Goal: Task Accomplishment & Management: Manage account settings

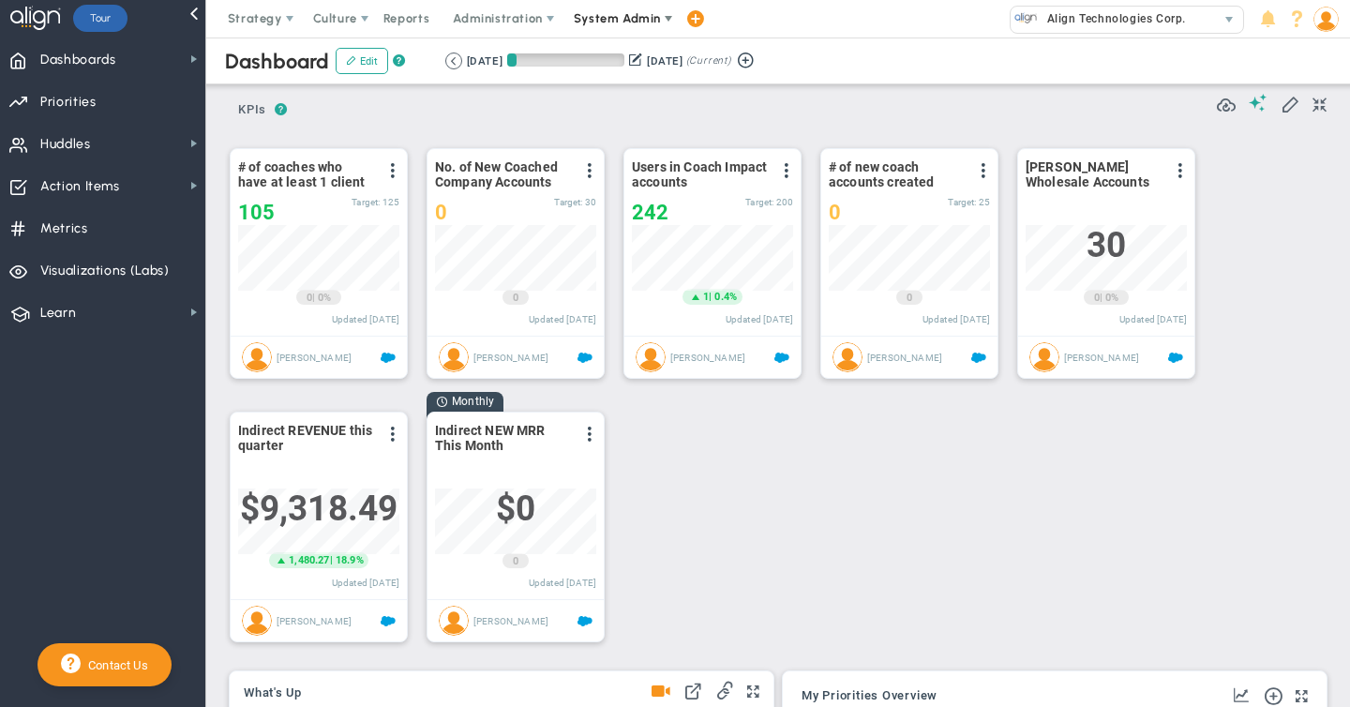
click at [610, 18] on span "System Admin" at bounding box center [617, 18] width 87 height 14
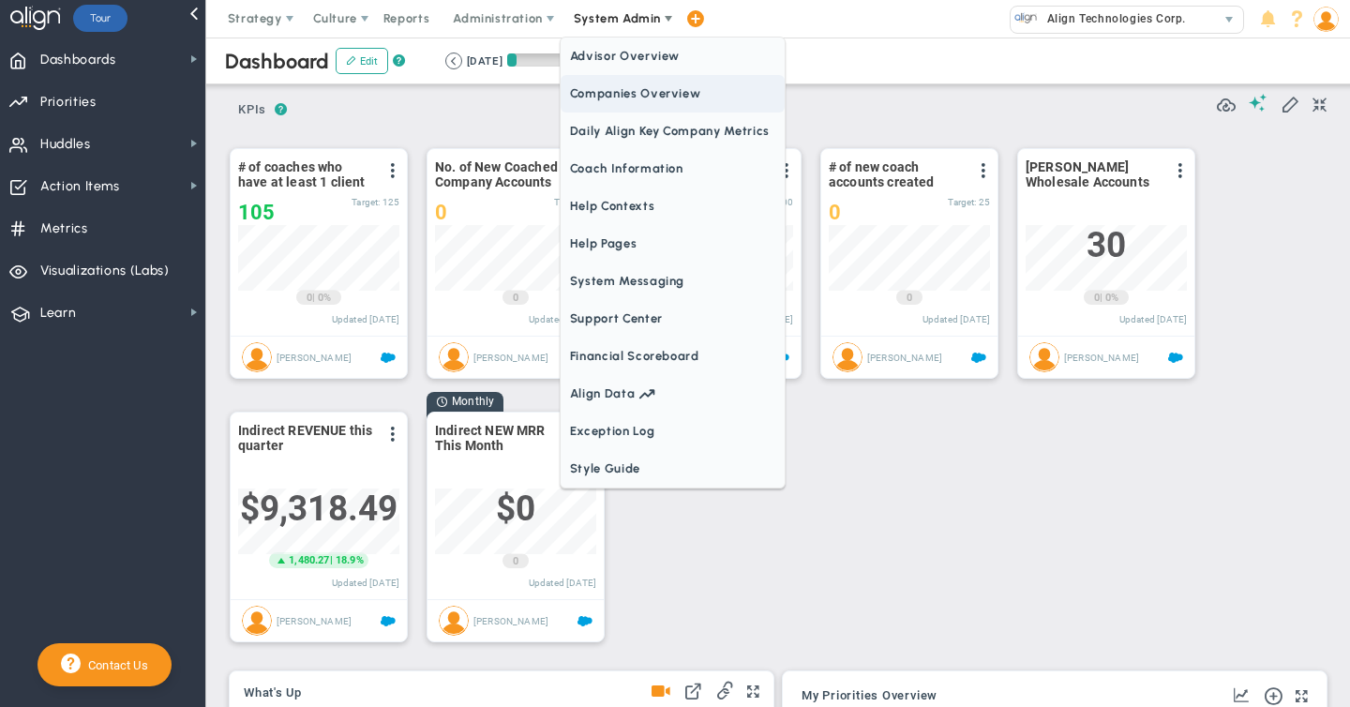
click at [619, 96] on span "Companies Overview" at bounding box center [672, 93] width 224 height 37
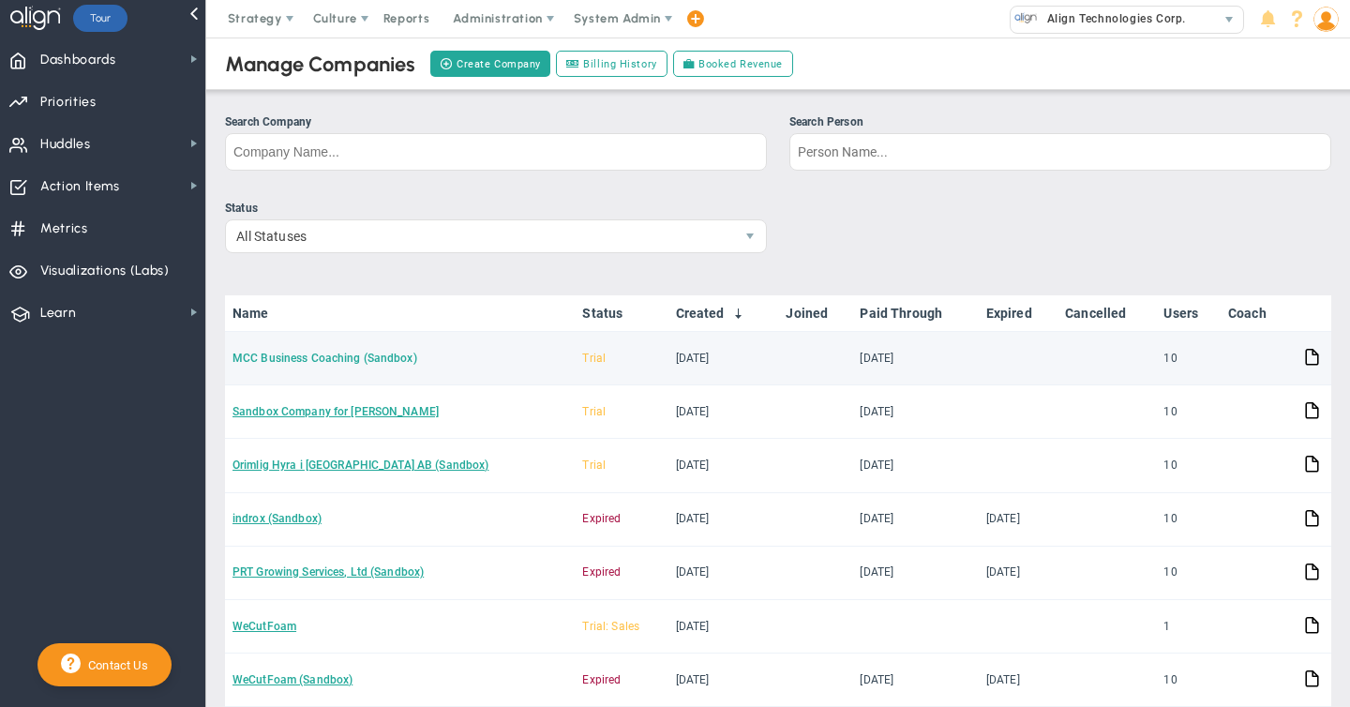
click at [325, 356] on link "MCC Business Coaching (Sandbox)" at bounding box center [324, 357] width 185 height 13
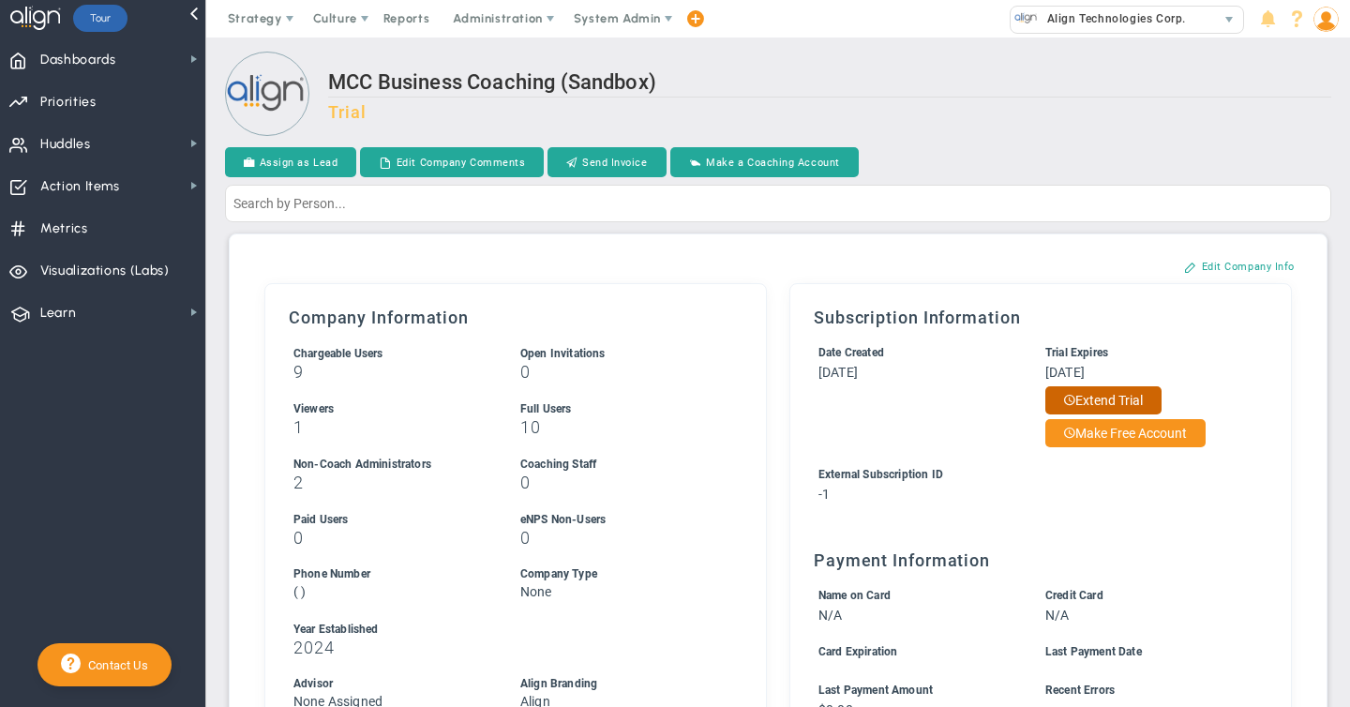
click at [1082, 396] on button "Extend Trial" at bounding box center [1103, 400] width 116 height 28
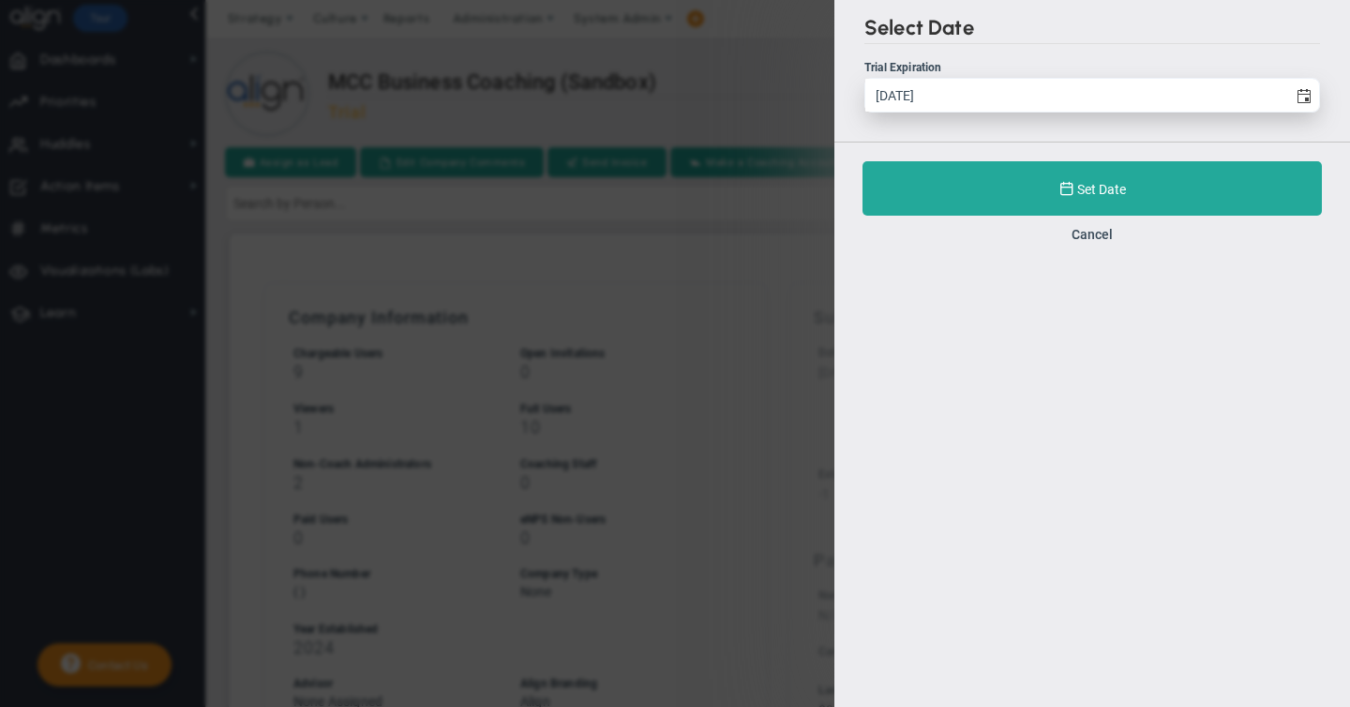
click at [1135, 97] on input "[DATE]" at bounding box center [1076, 95] width 422 height 33
click at [1305, 93] on span "select" at bounding box center [1303, 96] width 15 height 15
click at [1287, 93] on input "[DATE]" at bounding box center [1076, 95] width 422 height 33
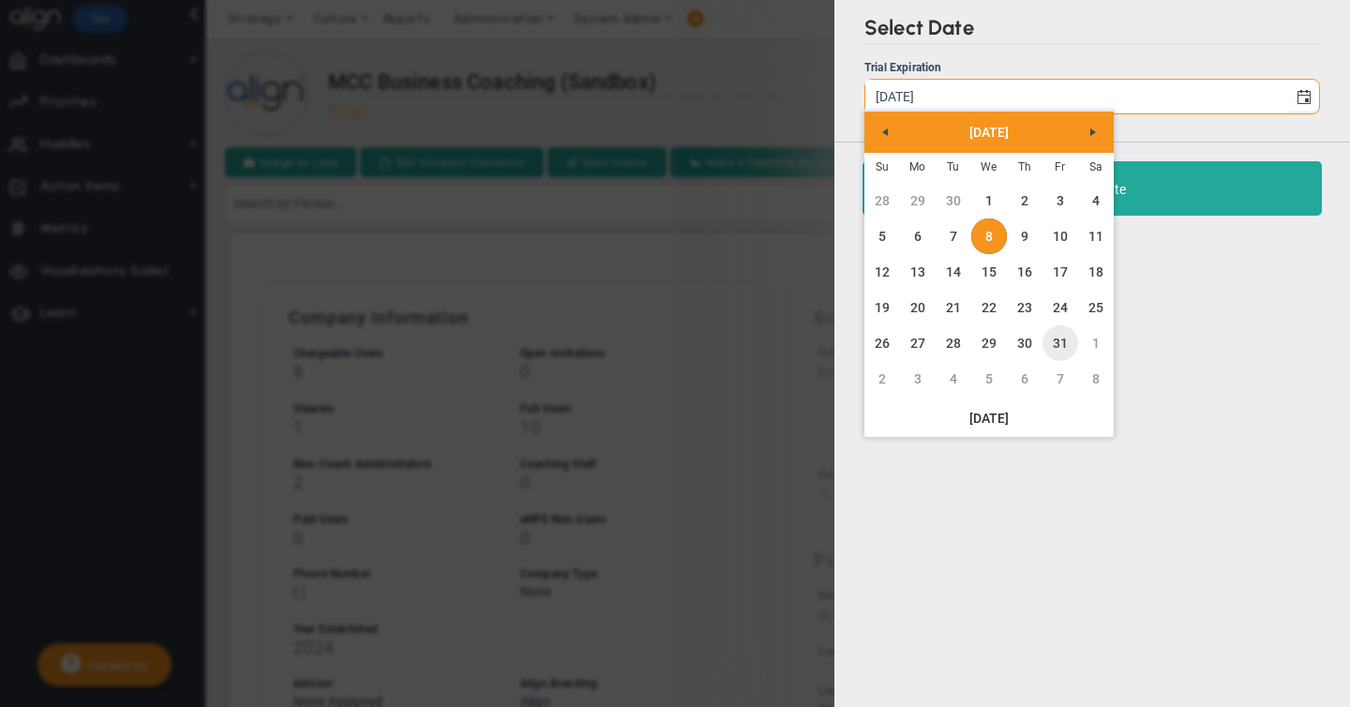
click at [1060, 336] on link "31" at bounding box center [1060, 343] width 36 height 36
type input "[DATE]"
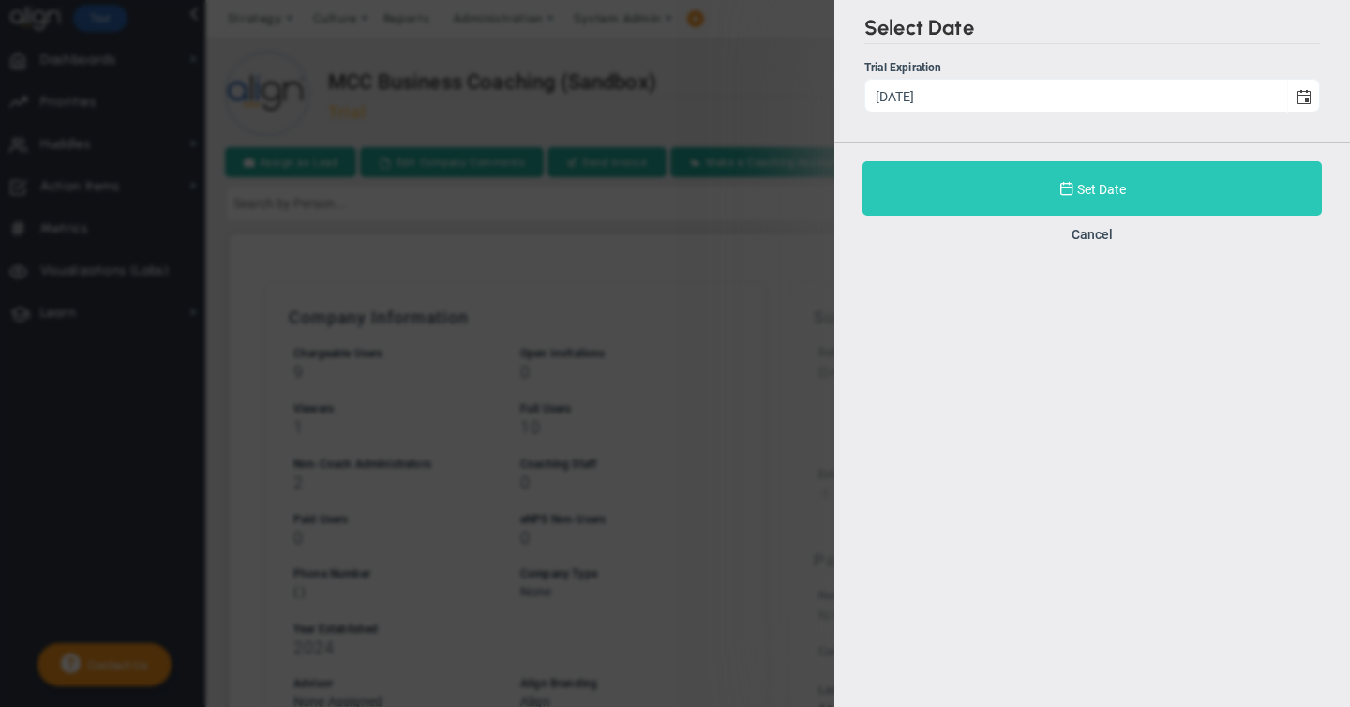
click at [1093, 189] on span "Set Date" at bounding box center [1101, 189] width 49 height 15
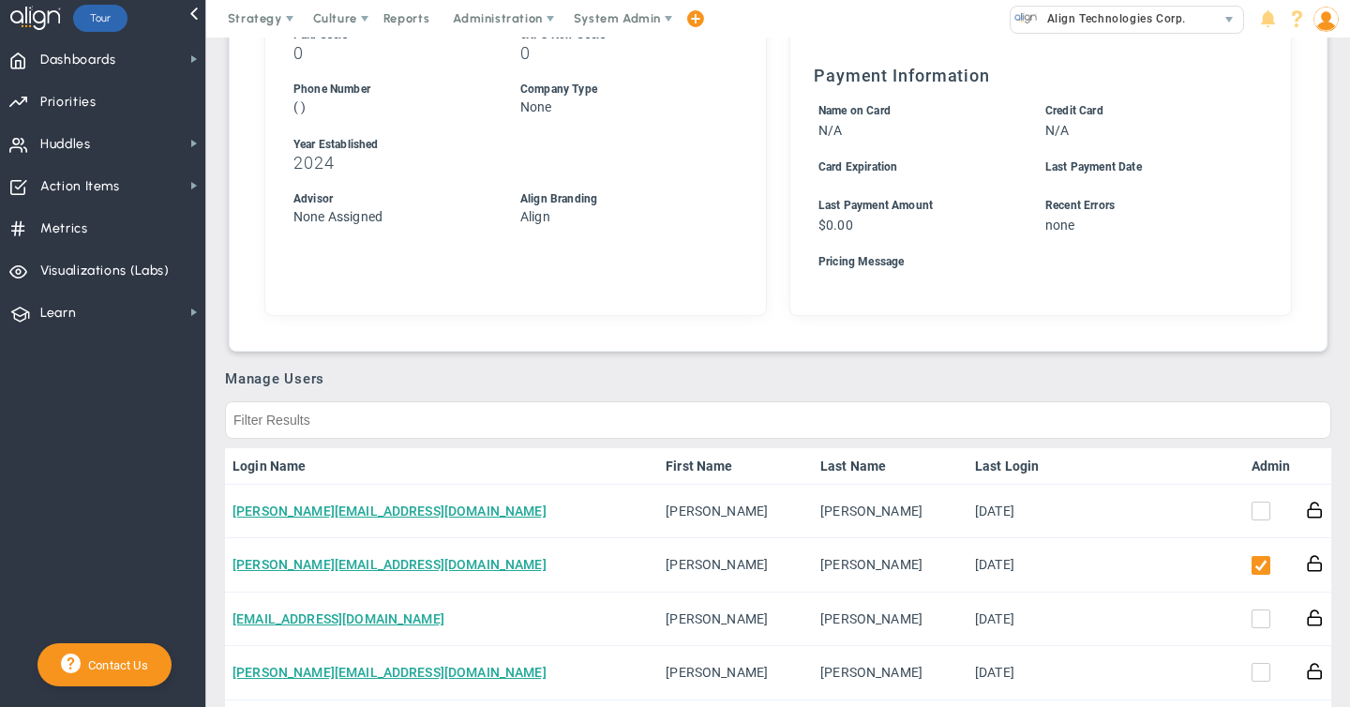
scroll to position [124, 0]
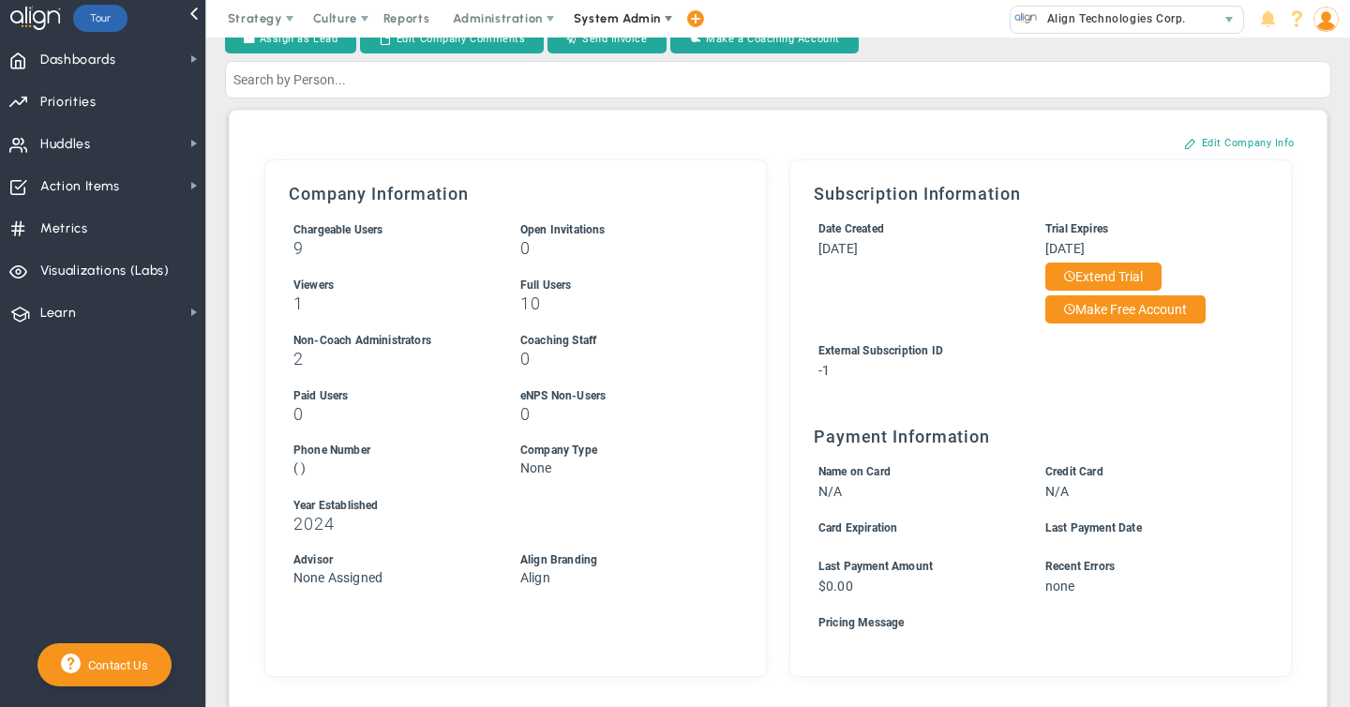
click at [618, 17] on span "System Admin" at bounding box center [617, 18] width 87 height 14
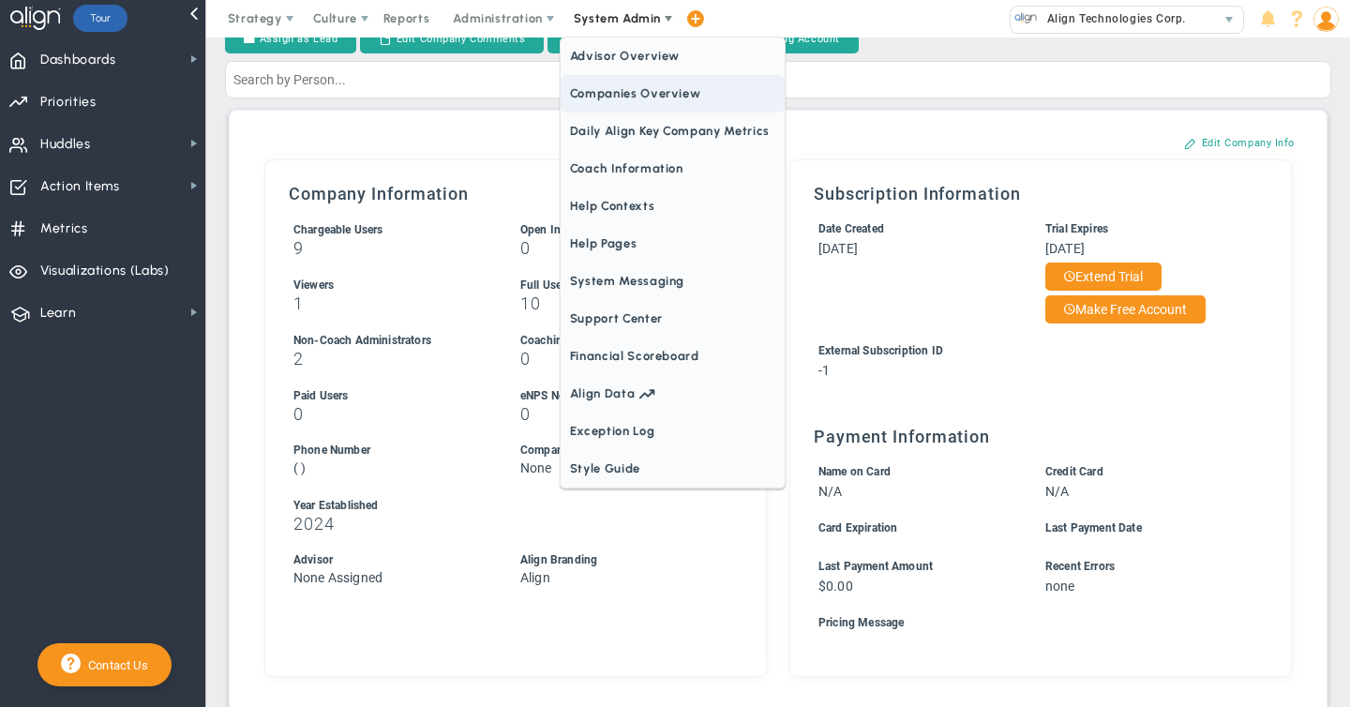
click at [607, 91] on span "Companies Overview" at bounding box center [672, 93] width 224 height 37
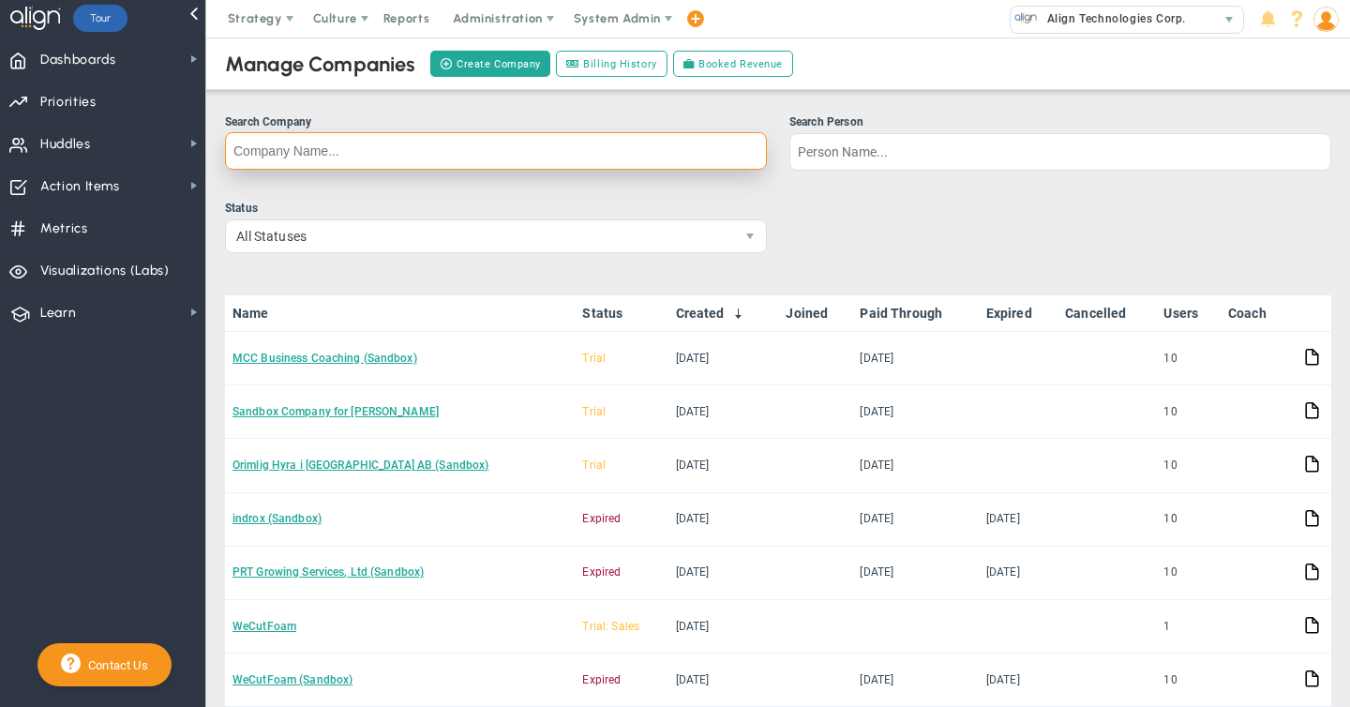
click at [306, 148] on input "Search Company" at bounding box center [496, 150] width 542 height 37
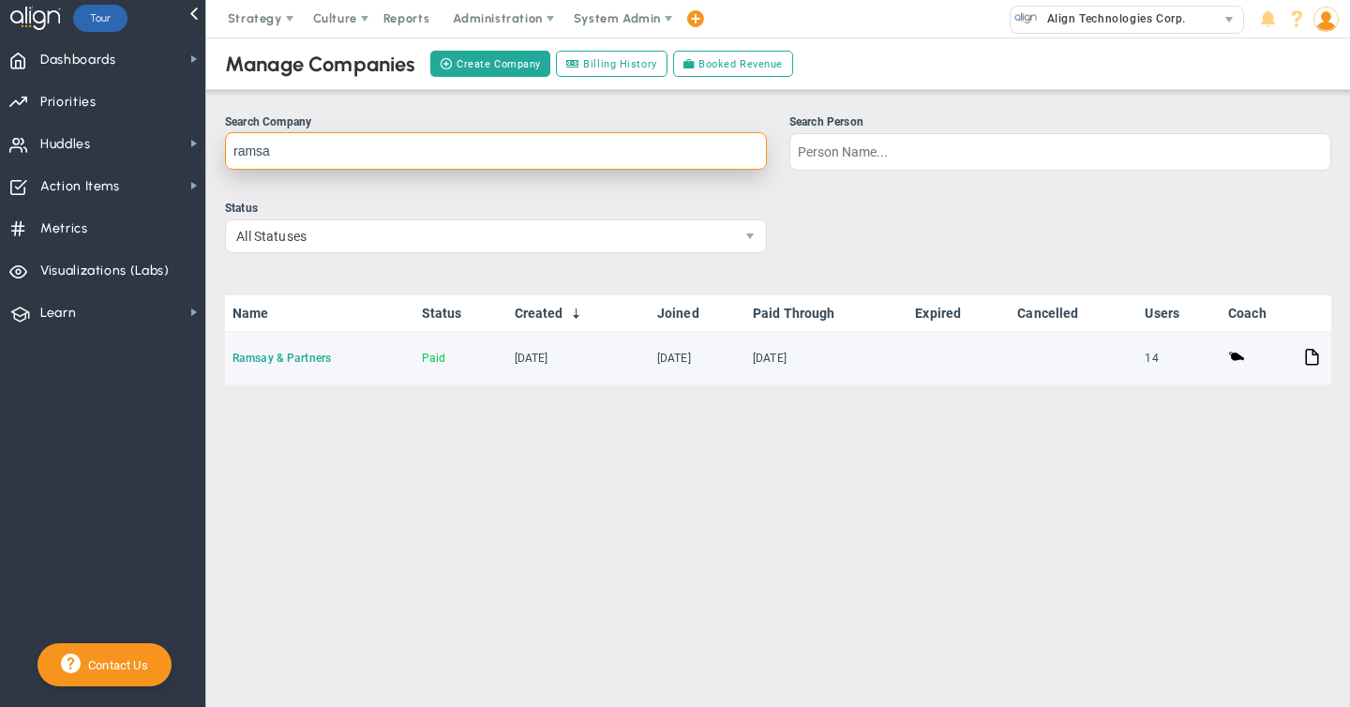
type input "ramsa"
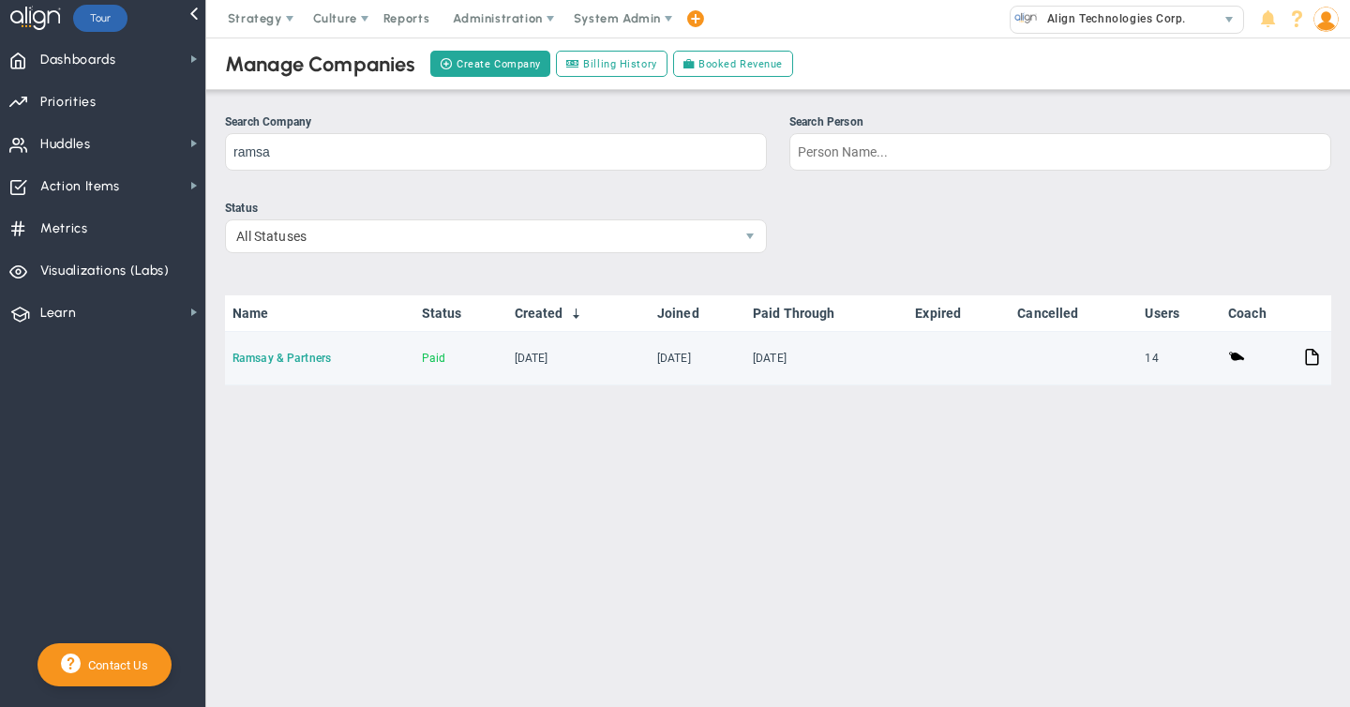
click at [276, 360] on link "Ramsay & Partners" at bounding box center [281, 357] width 98 height 13
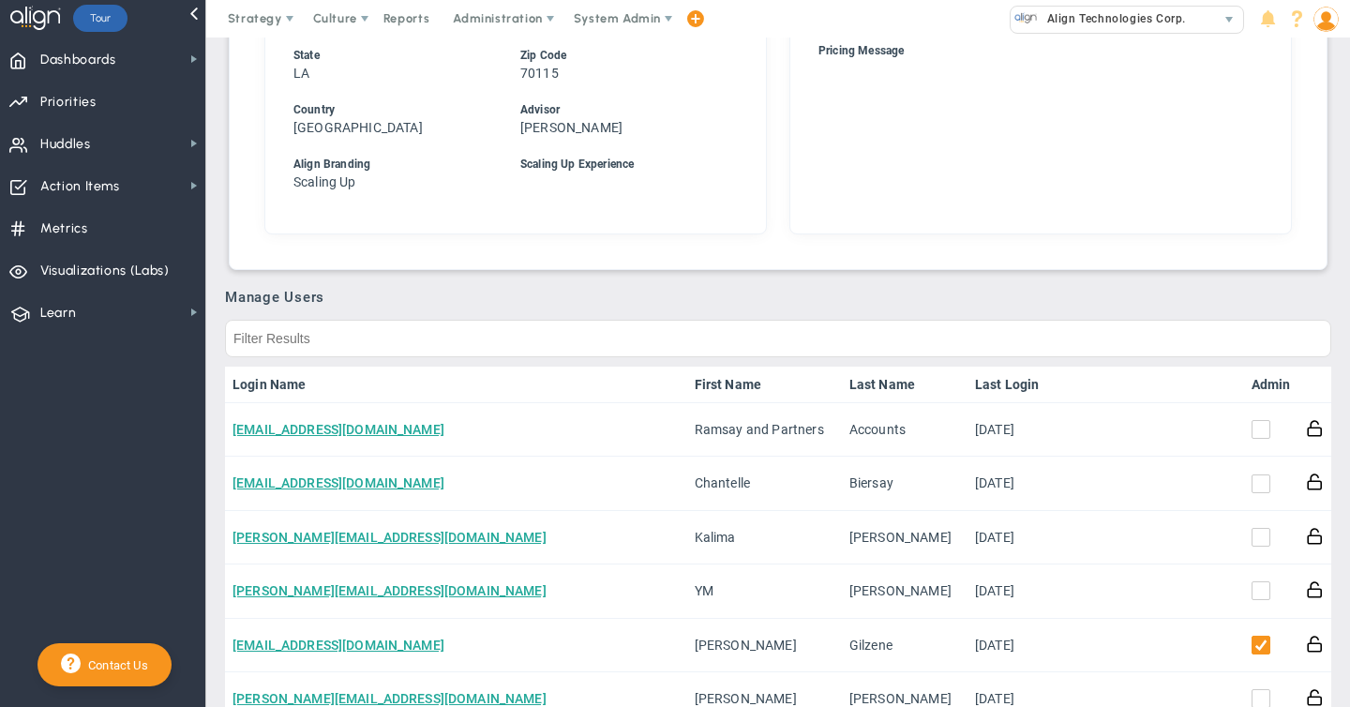
scroll to position [650, 0]
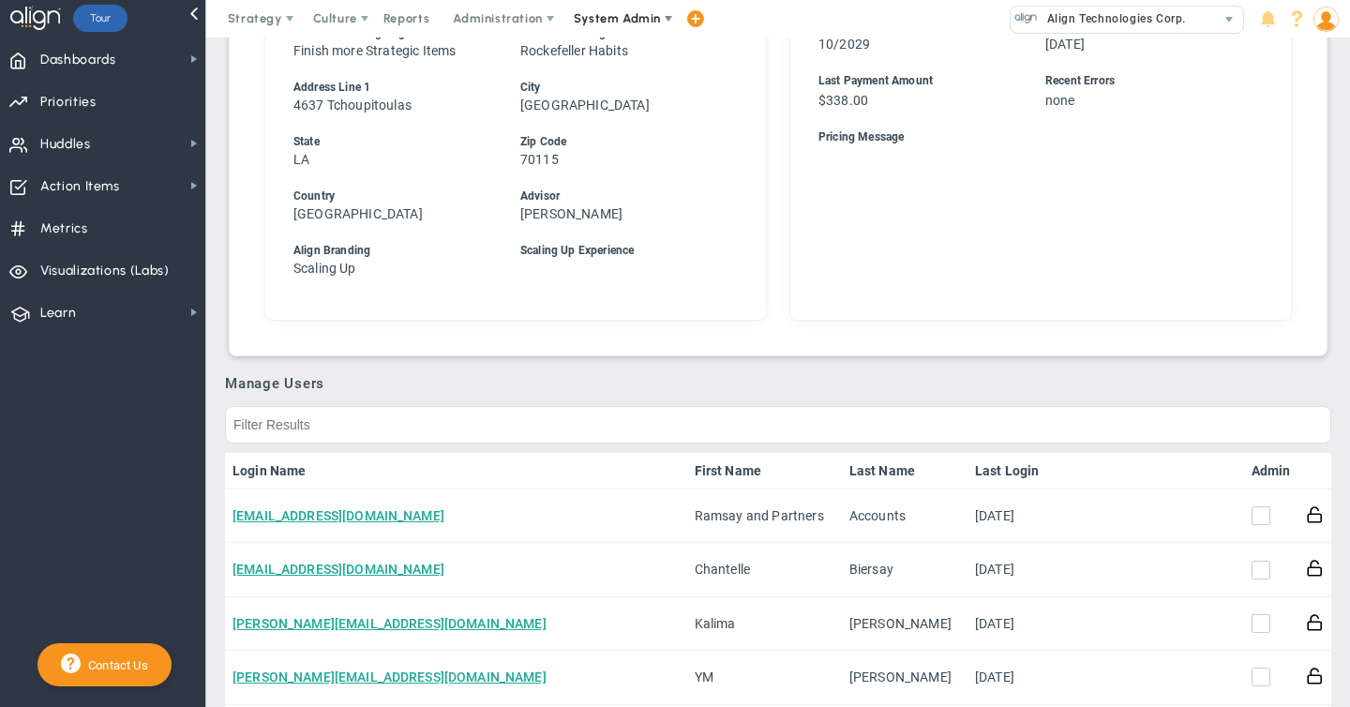
click at [604, 20] on span "System Admin" at bounding box center [617, 18] width 87 height 14
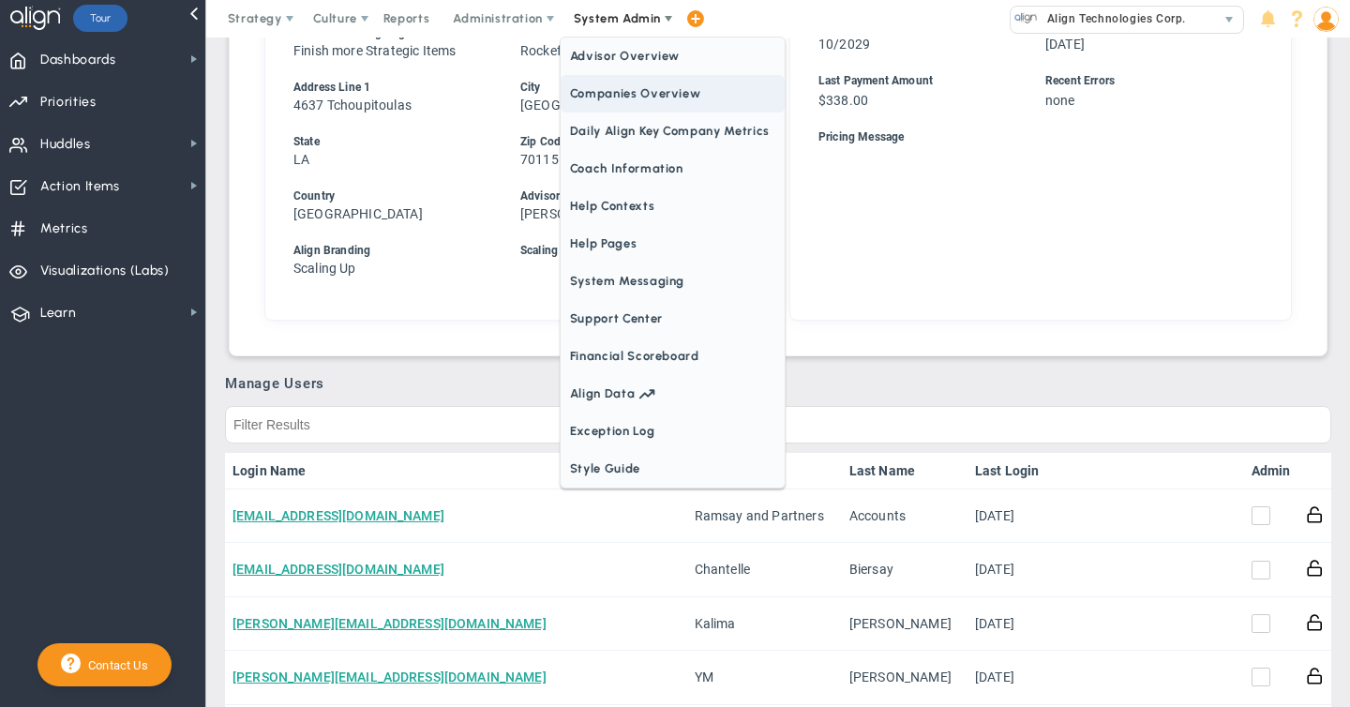
click at [601, 95] on span "Companies Overview" at bounding box center [672, 93] width 224 height 37
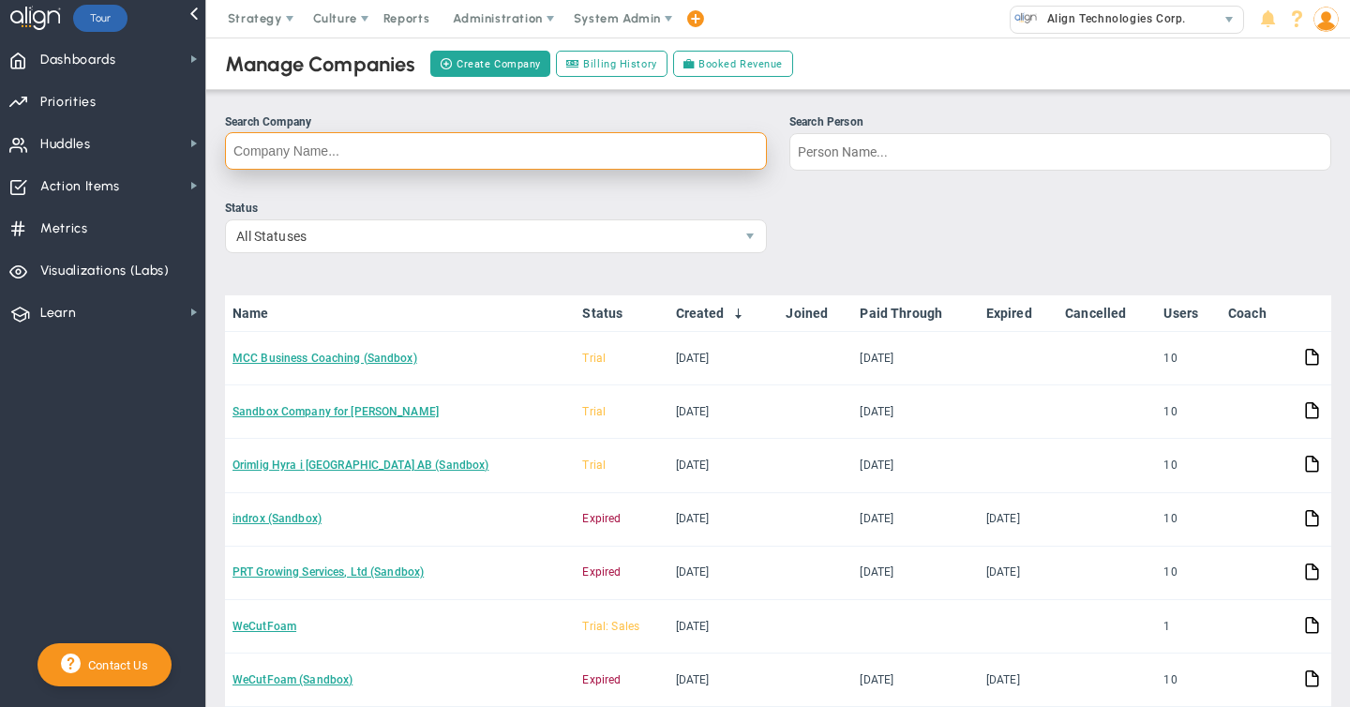
click at [264, 148] on input "Search Company" at bounding box center [496, 150] width 542 height 37
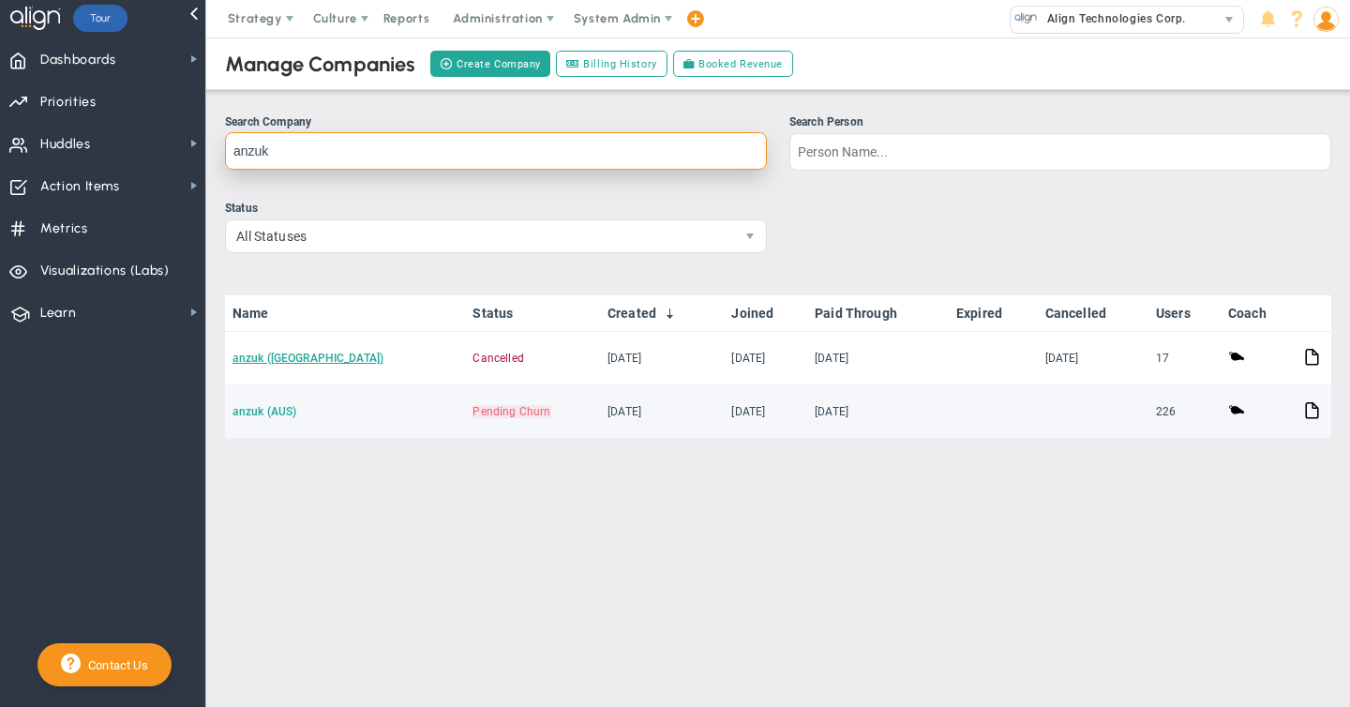
type input "anzuk"
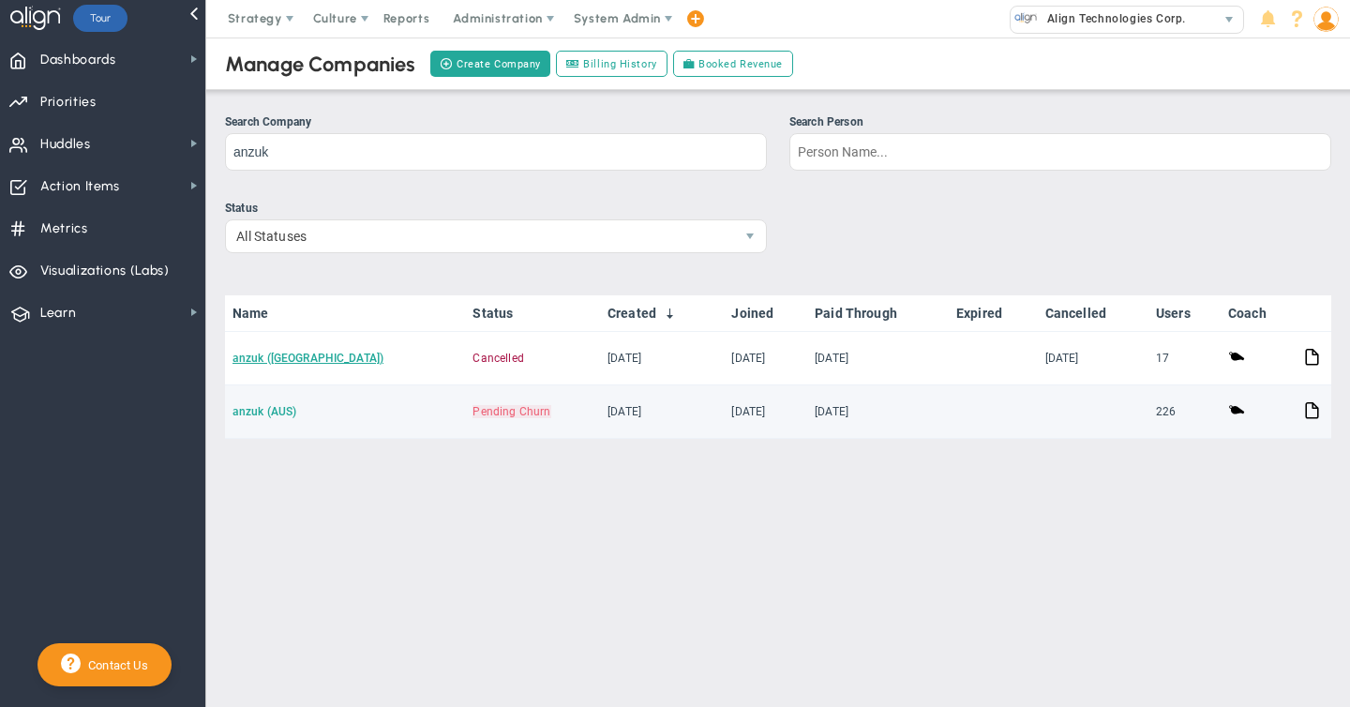
click at [256, 411] on link "anzuk (AUS)" at bounding box center [264, 411] width 64 height 13
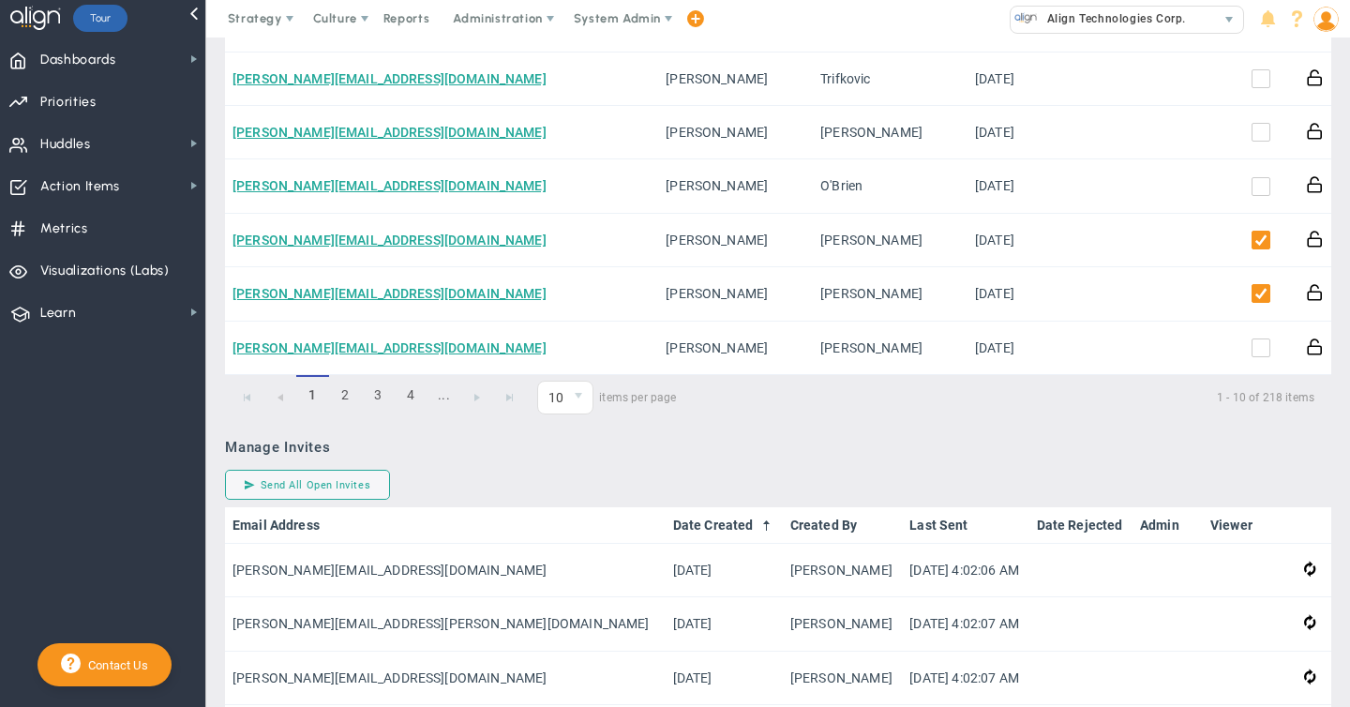
scroll to position [1271, 0]
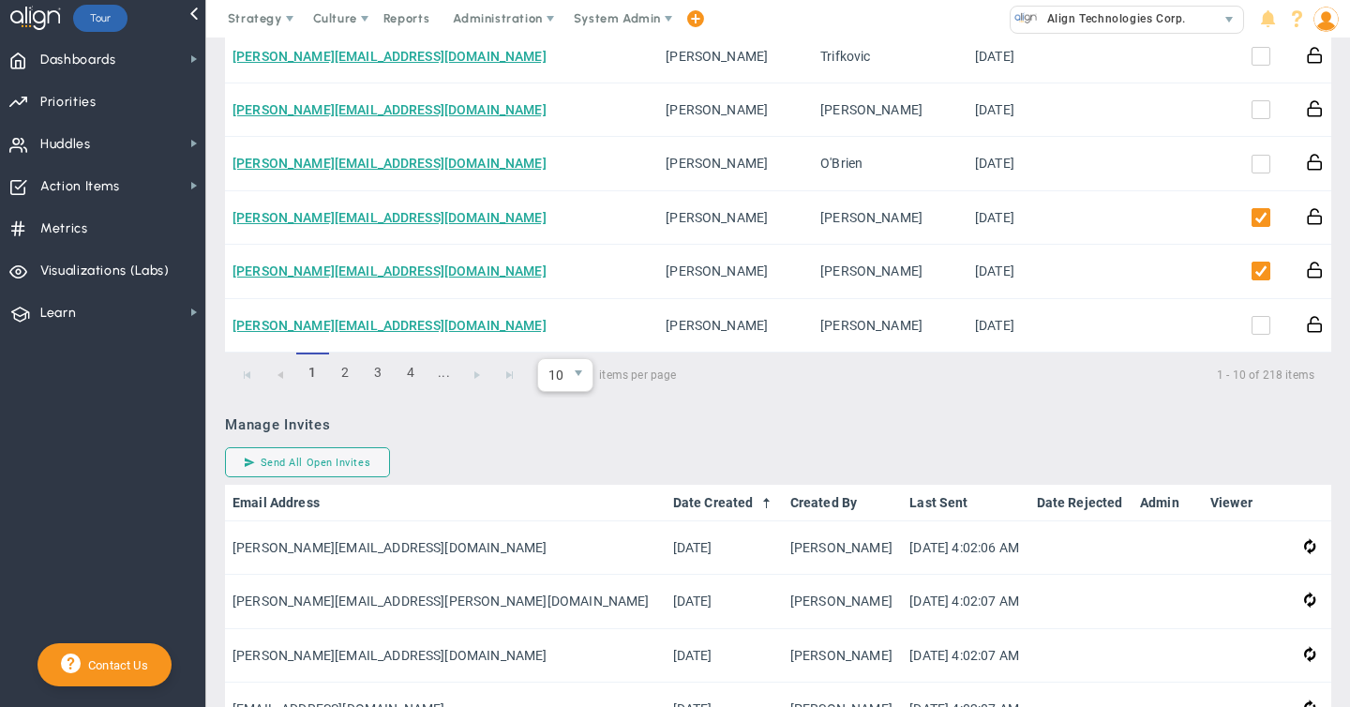
click at [572, 384] on span "select" at bounding box center [578, 375] width 27 height 32
click at [572, 537] on li "50" at bounding box center [565, 534] width 54 height 39
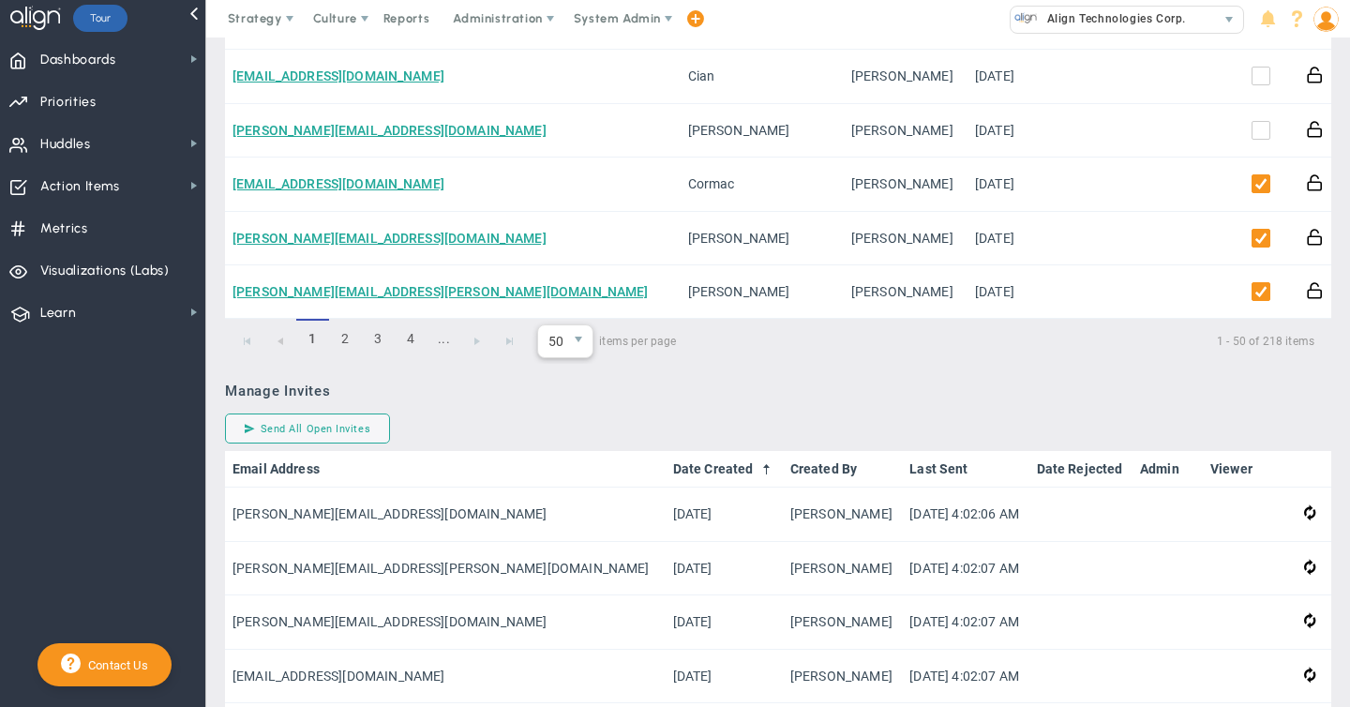
scroll to position [3313, 0]
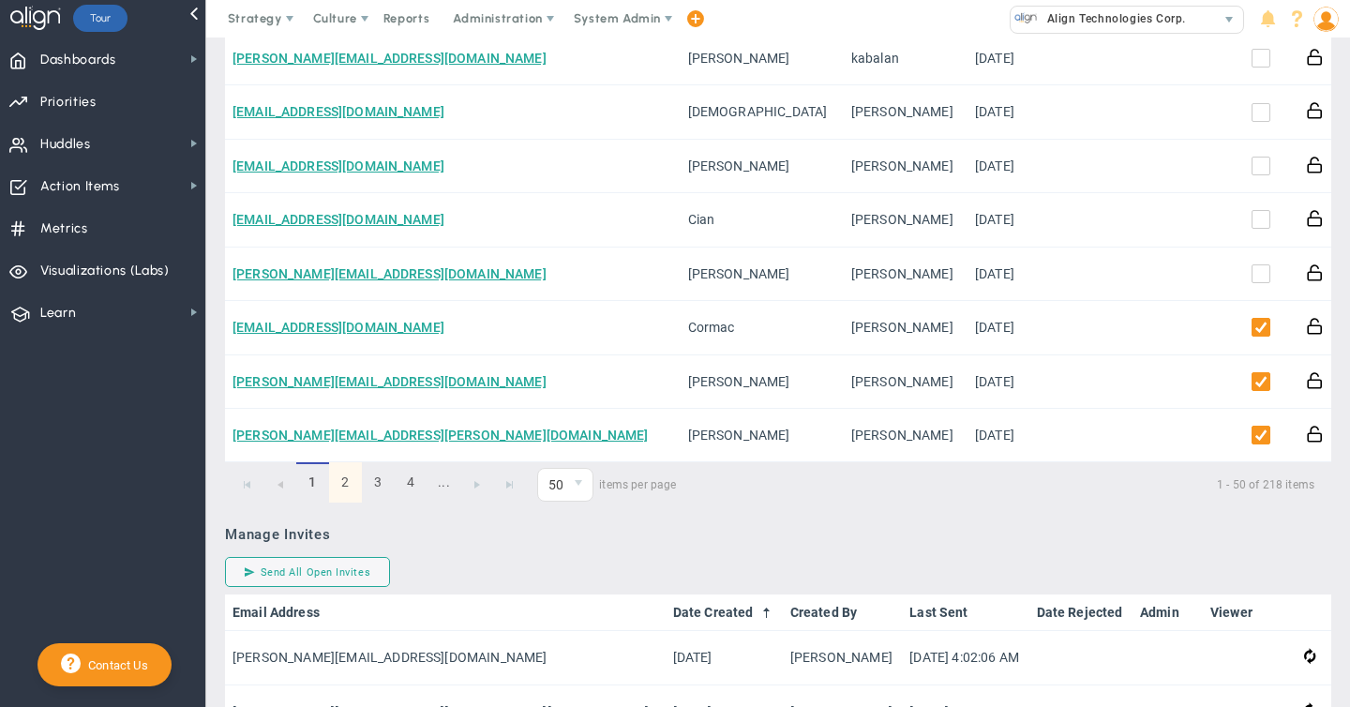
click at [339, 501] on link "2" at bounding box center [345, 482] width 33 height 40
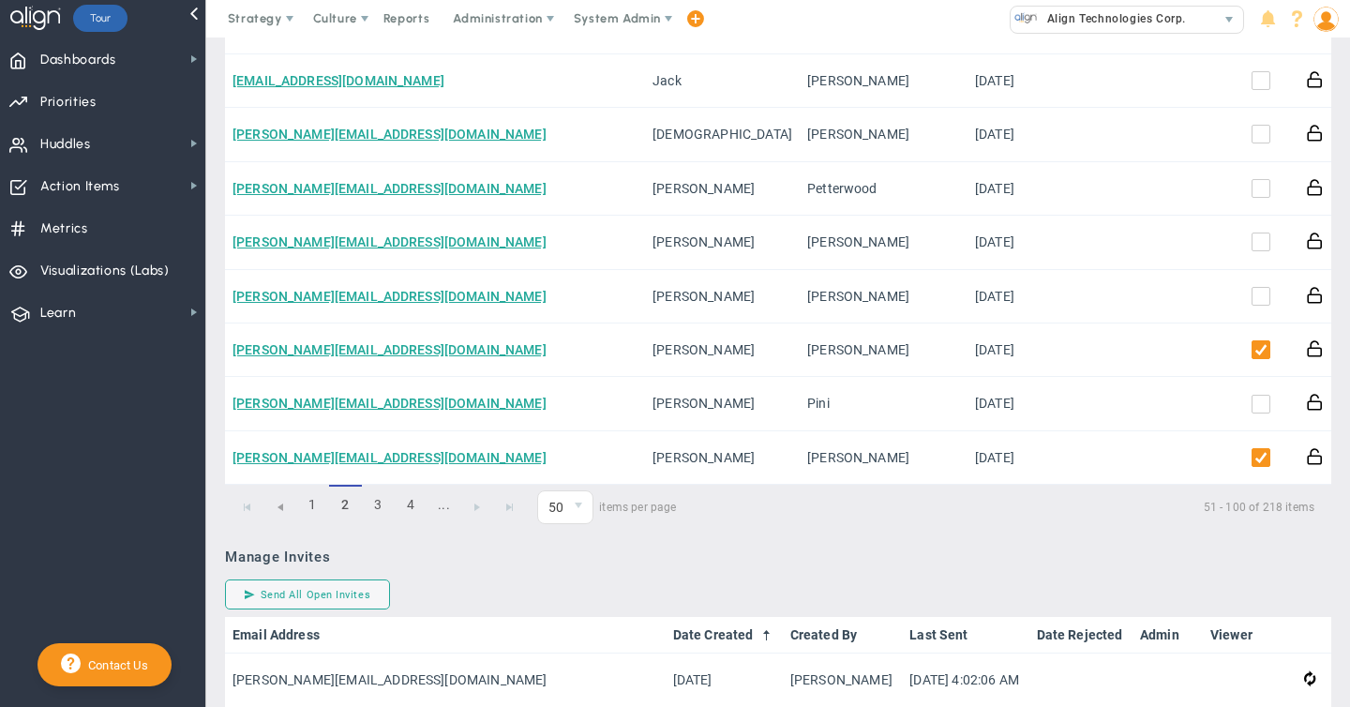
scroll to position [3382, 0]
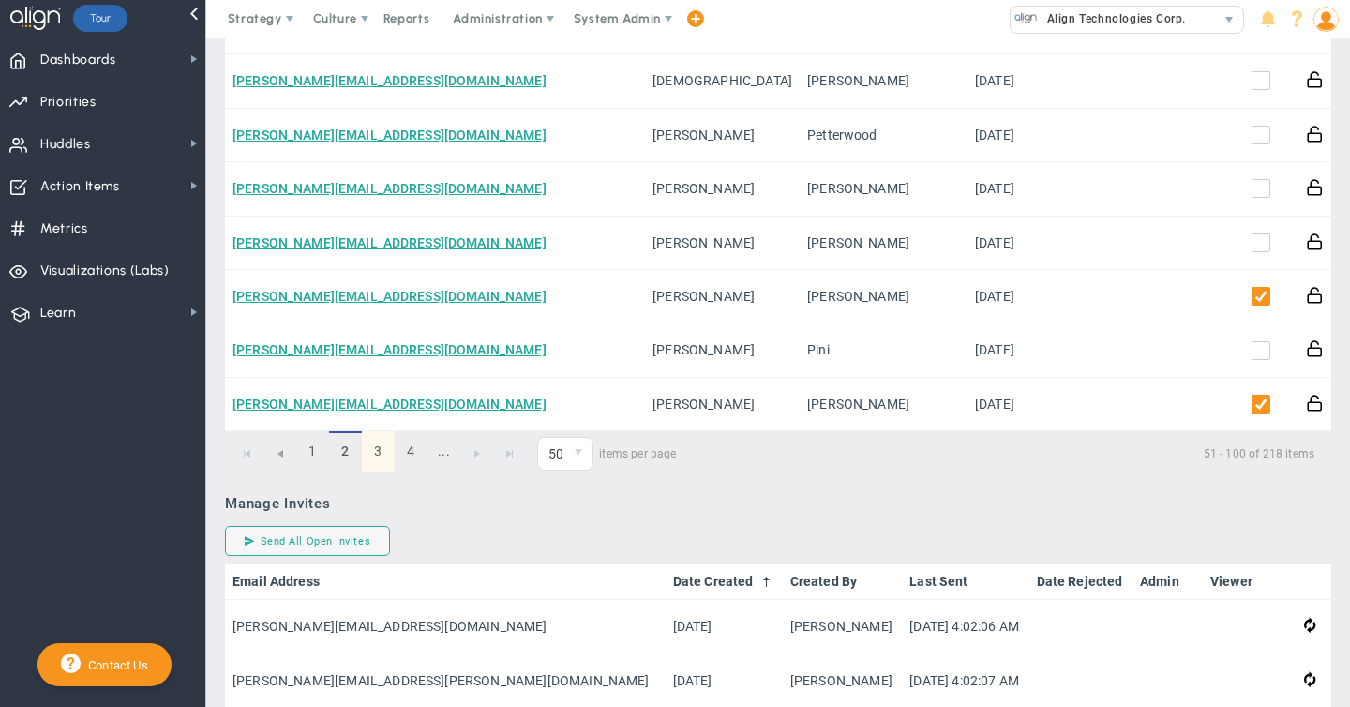
click at [380, 437] on link "3" at bounding box center [378, 451] width 33 height 40
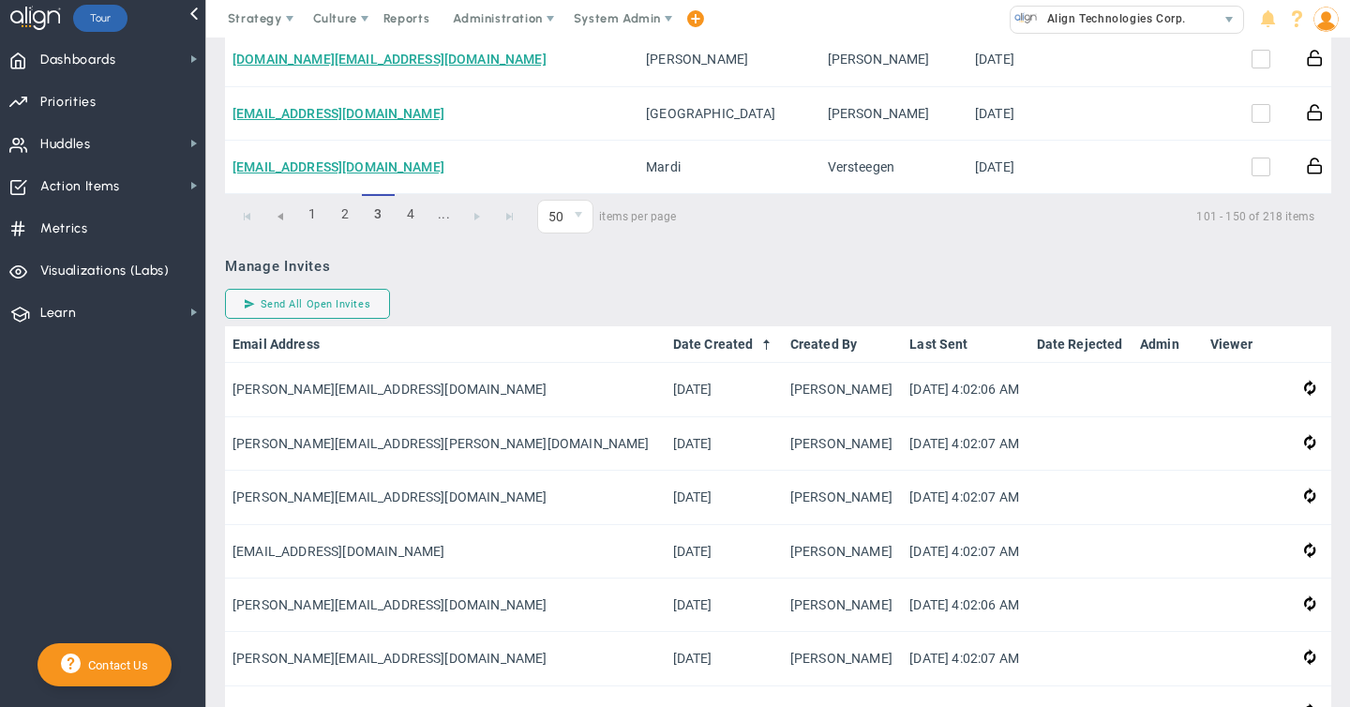
scroll to position [3423, 0]
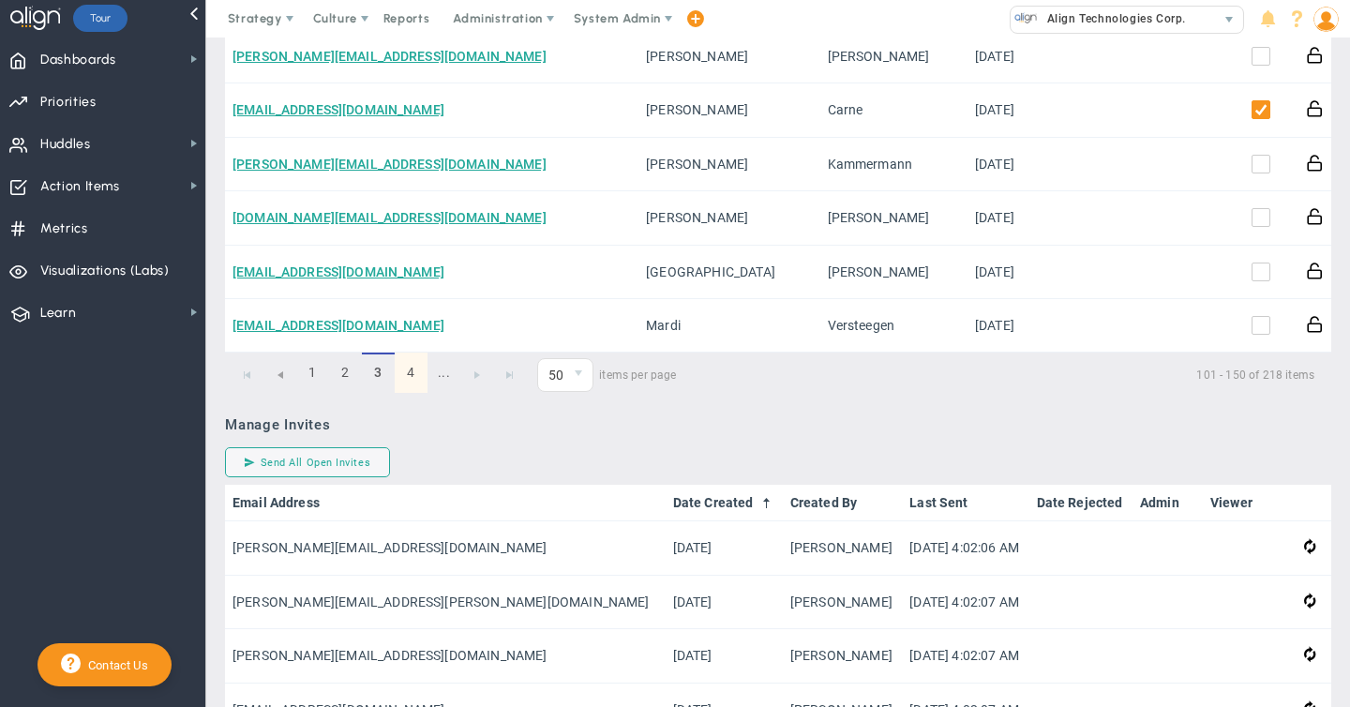
click at [413, 389] on link "4" at bounding box center [411, 372] width 33 height 40
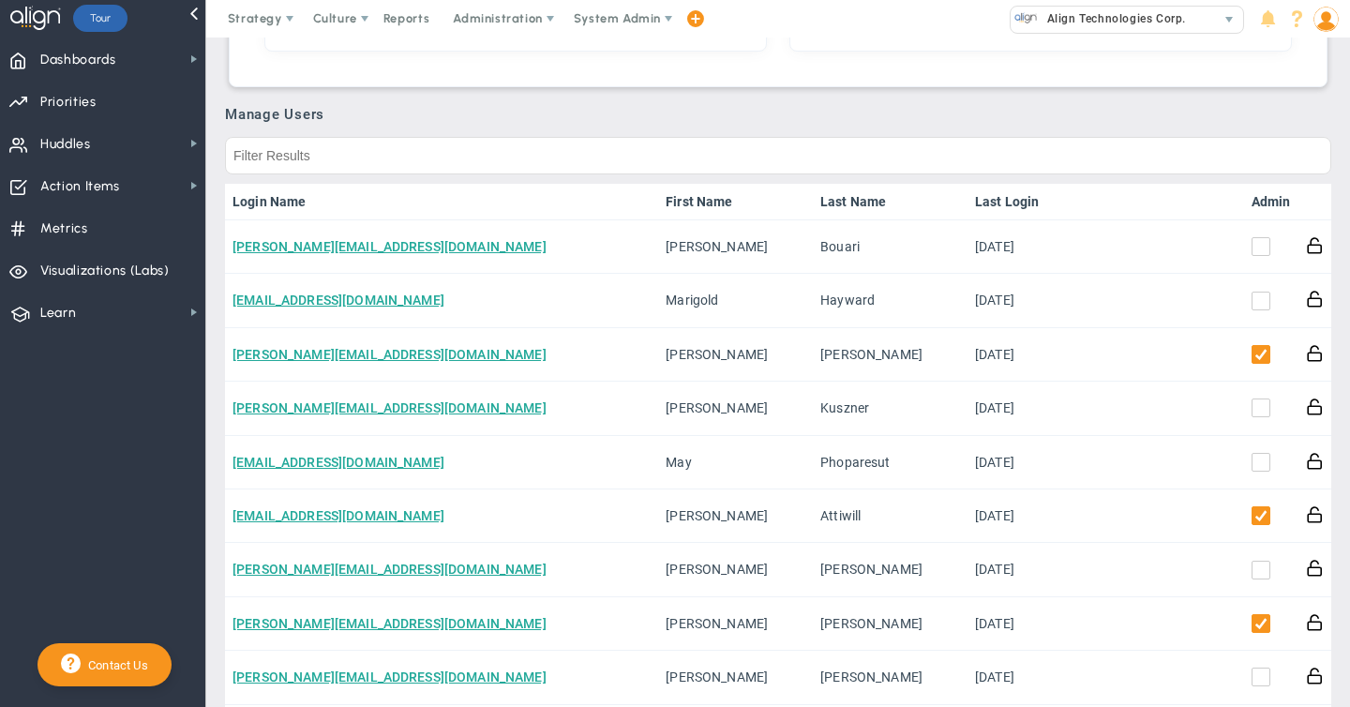
scroll to position [0, 0]
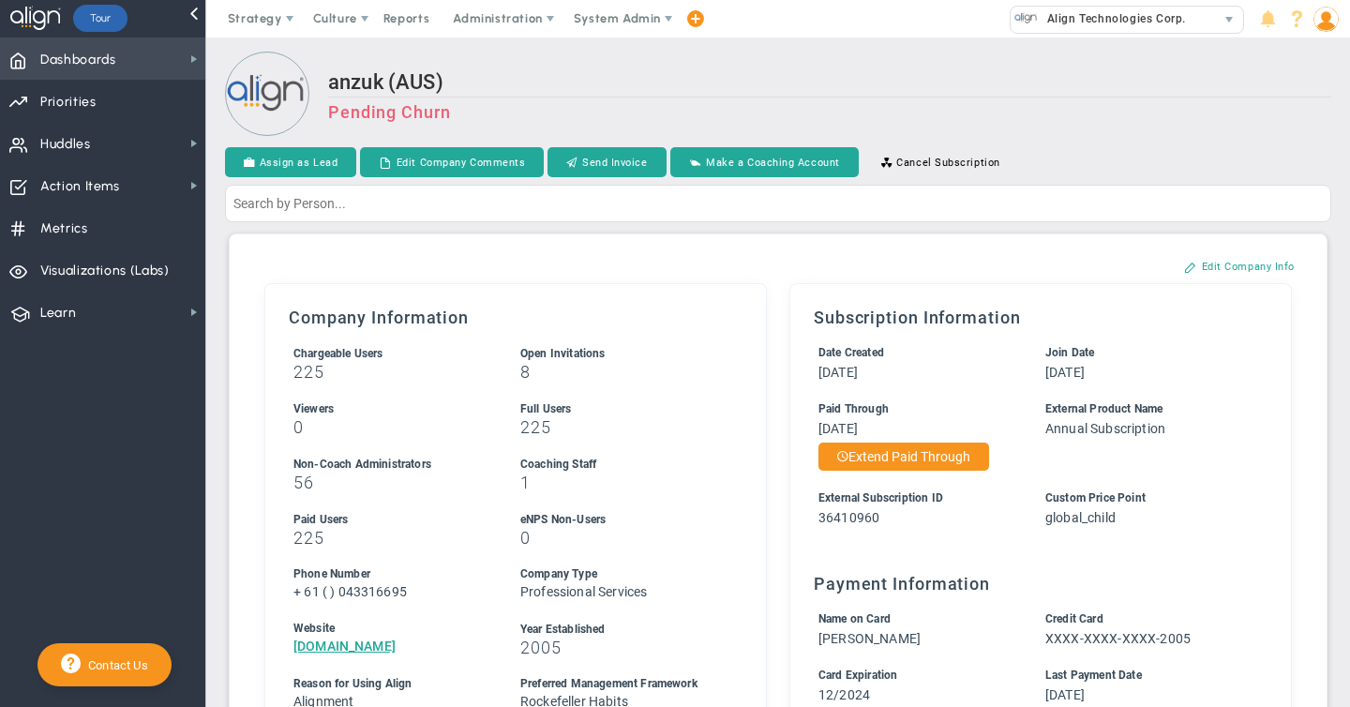
click at [120, 67] on span "Dashboards Dashboards" at bounding box center [102, 58] width 205 height 42
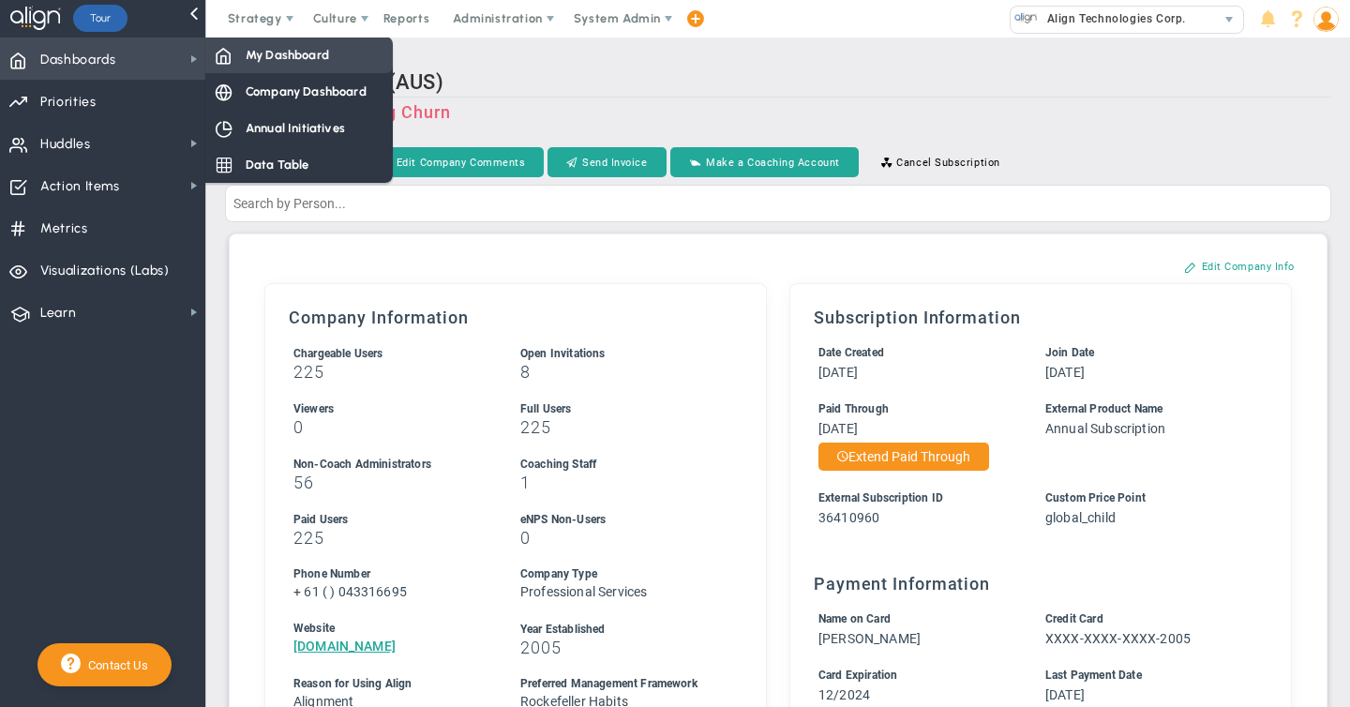
click at [260, 64] on div "My Dashboard" at bounding box center [298, 55] width 187 height 37
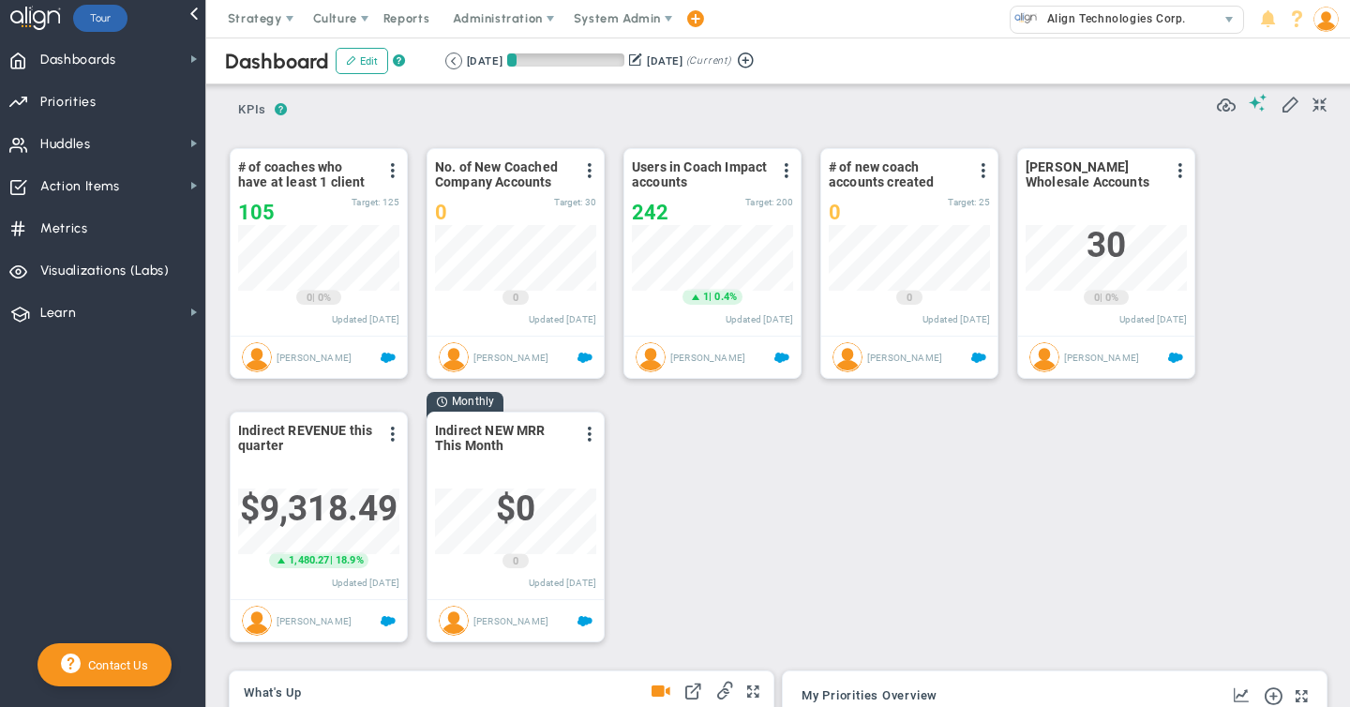
scroll to position [66, 161]
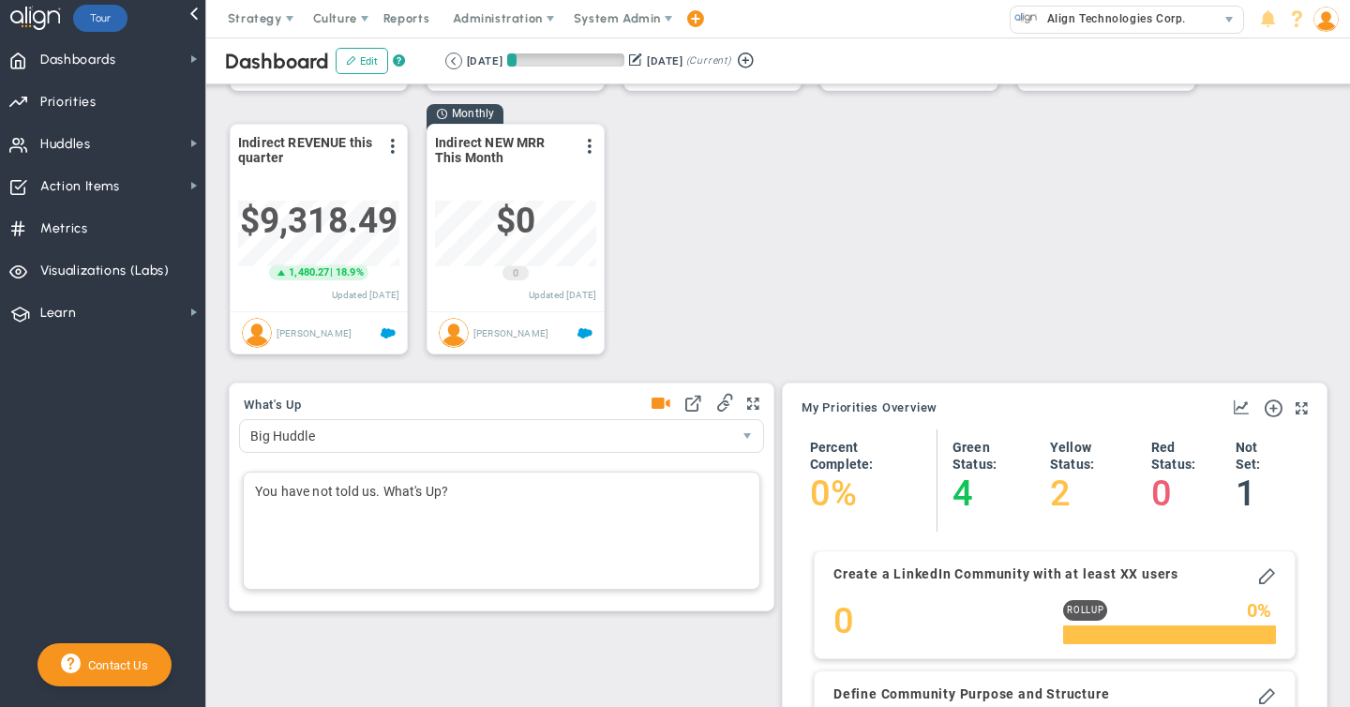
click at [294, 496] on div "You have not told us. What's Up?" at bounding box center [501, 530] width 517 height 118
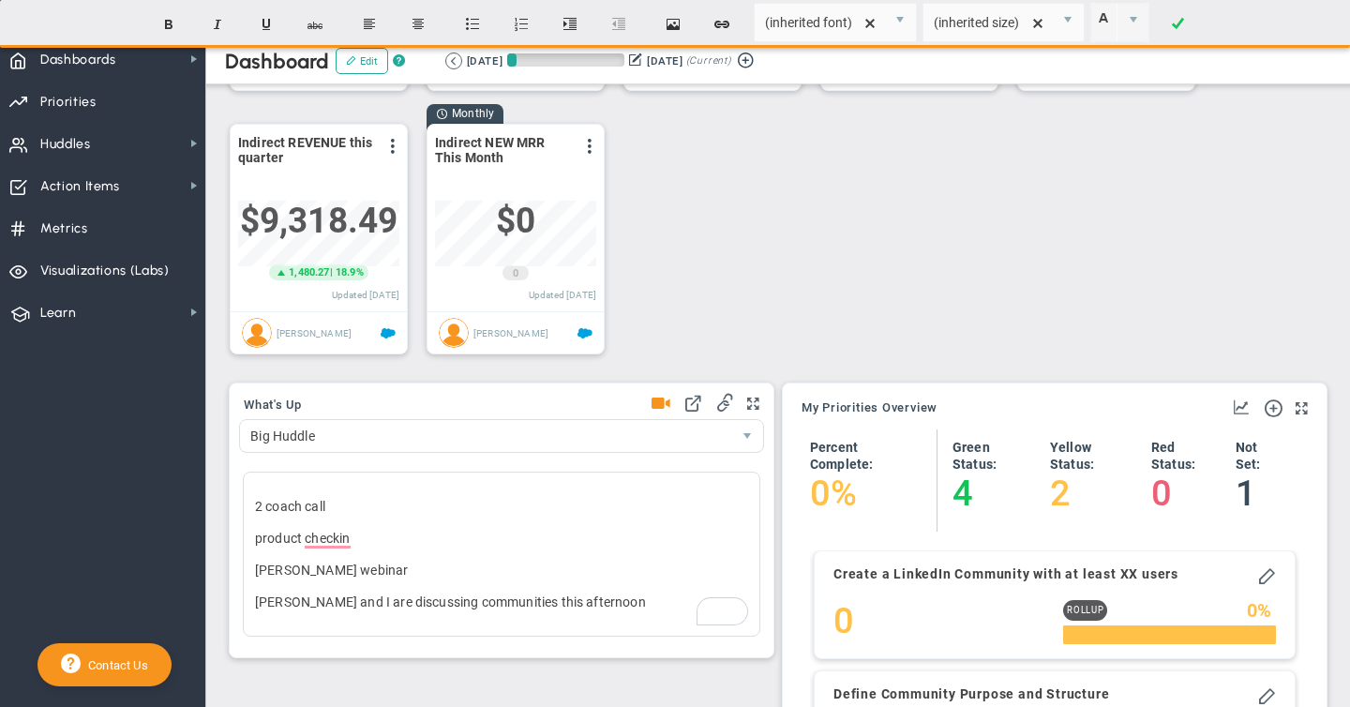
click at [657, 404] on div "What's Up Big Huddle 7490" at bounding box center [501, 520] width 545 height 276
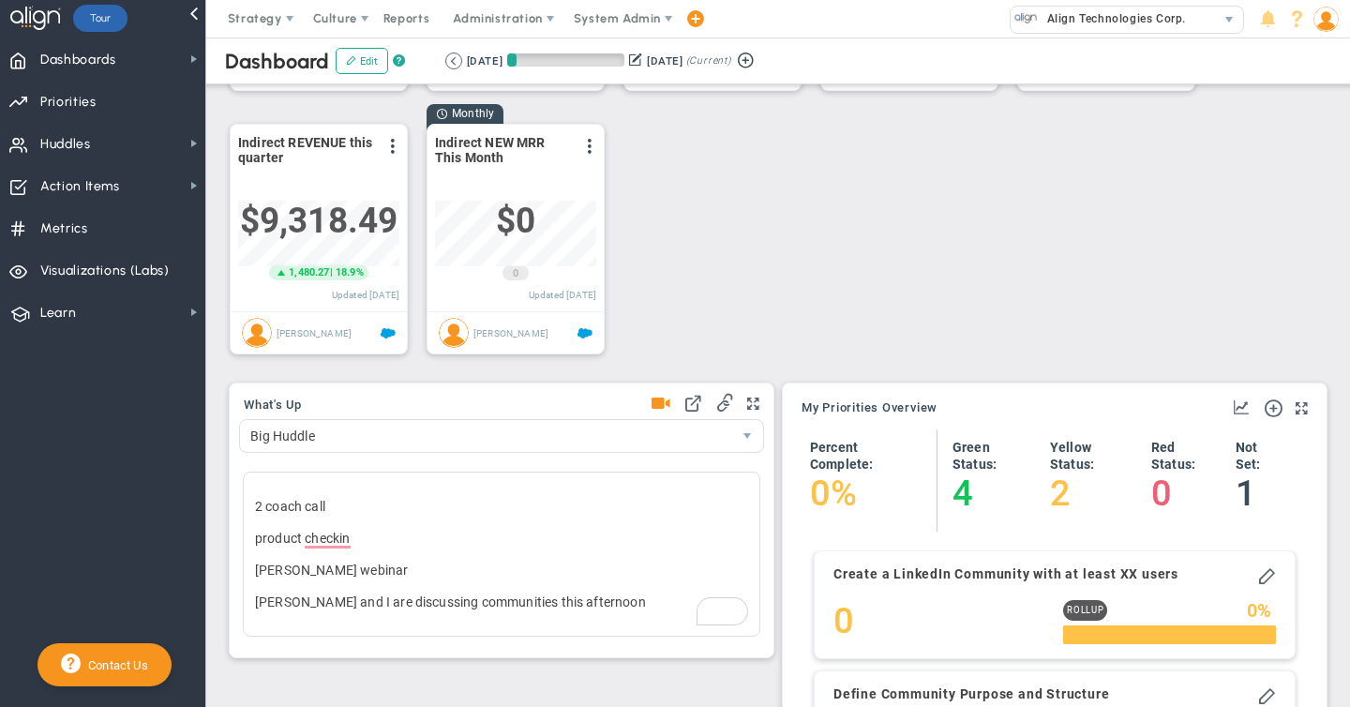
click at [657, 404] on span at bounding box center [660, 404] width 19 height 26
